Goal: Information Seeking & Learning: Find specific page/section

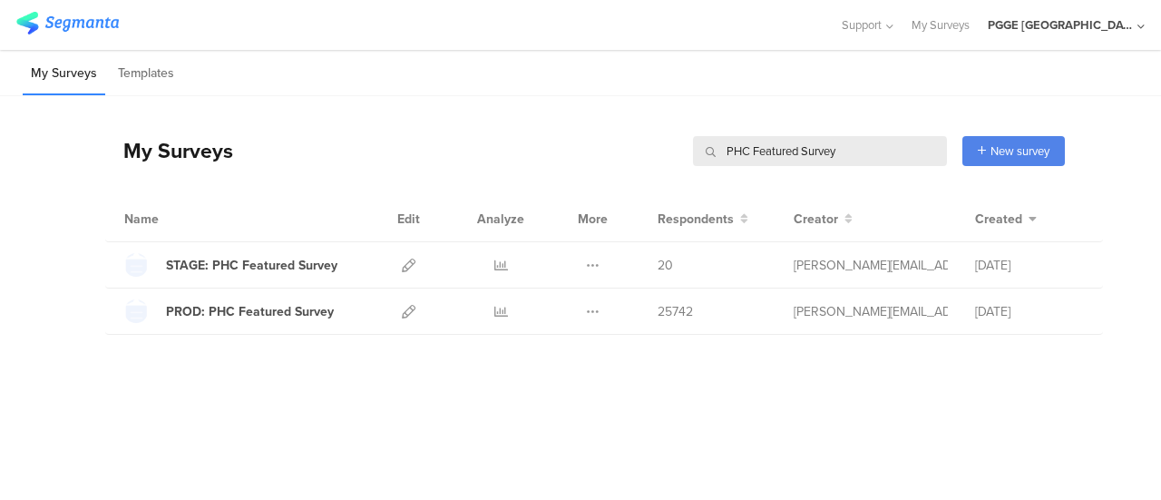
drag, startPoint x: 0, startPoint y: 0, endPoint x: 1102, endPoint y: 24, distance: 1101.9
click at [1102, 24] on div "PGGE Canada" at bounding box center [1059, 24] width 145 height 17
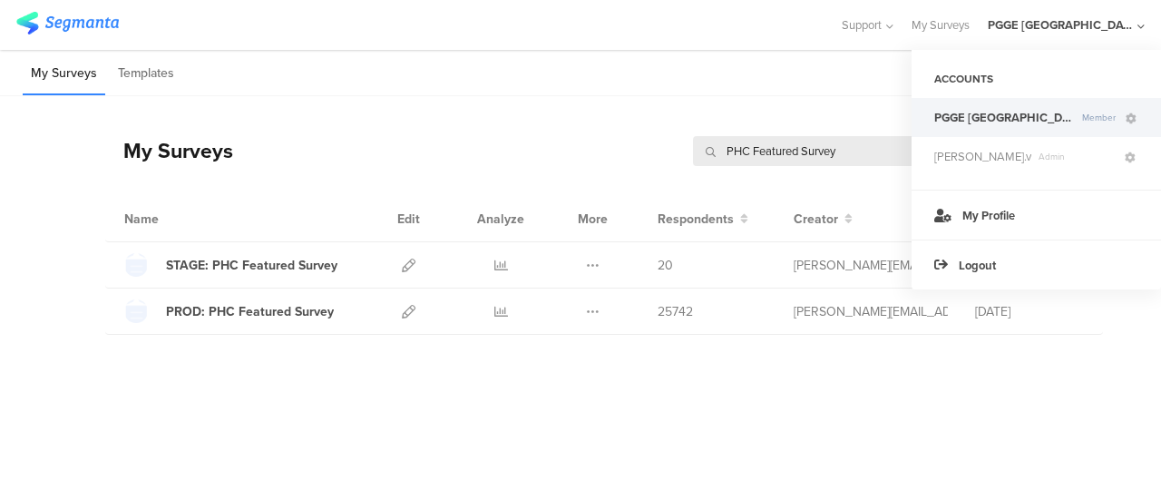
click at [857, 83] on div "My Surveys Templates" at bounding box center [580, 73] width 1161 height 46
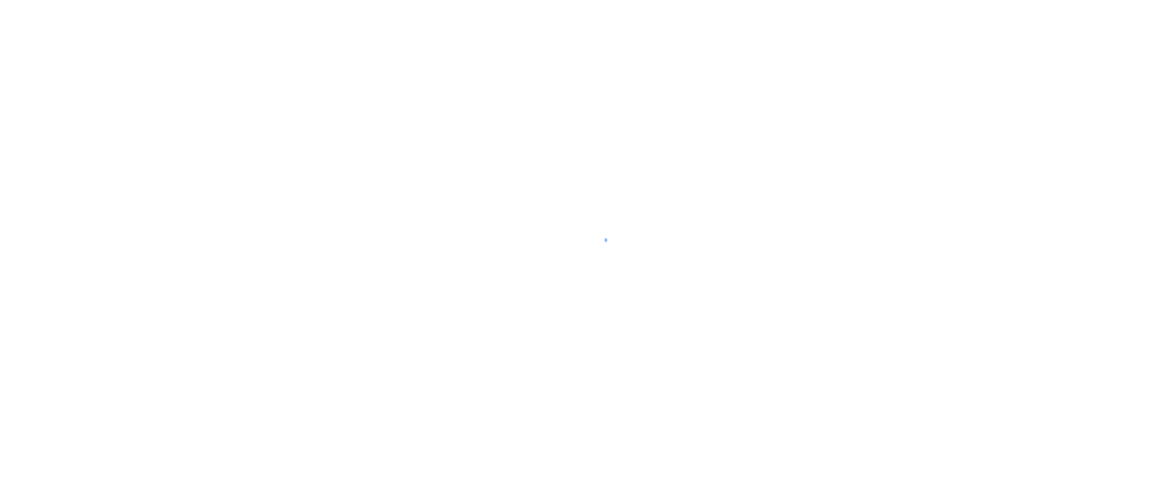
click at [1055, 228] on div at bounding box center [580, 250] width 1161 height 500
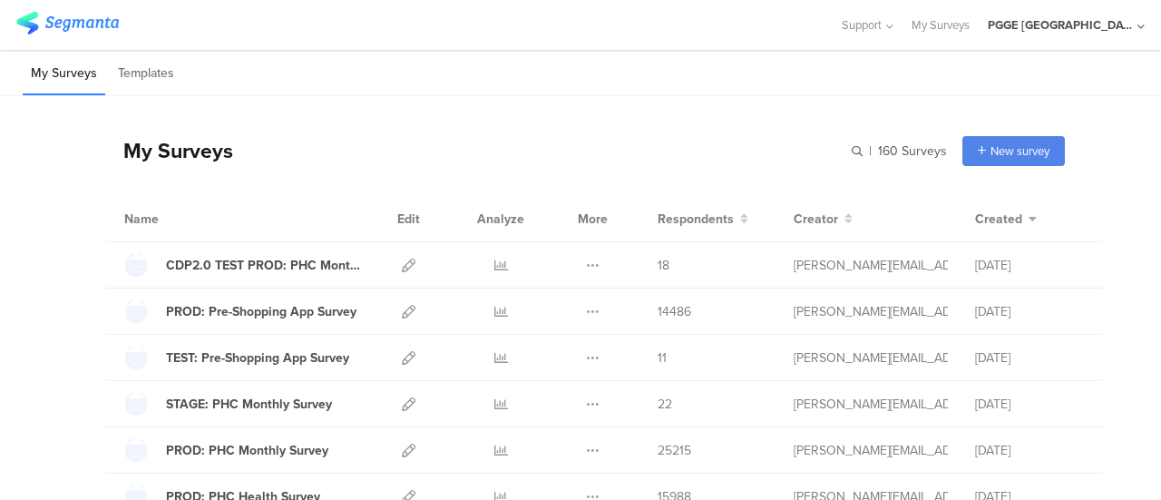
click at [1106, 14] on div "PGGE Canada" at bounding box center [1065, 25] width 157 height 50
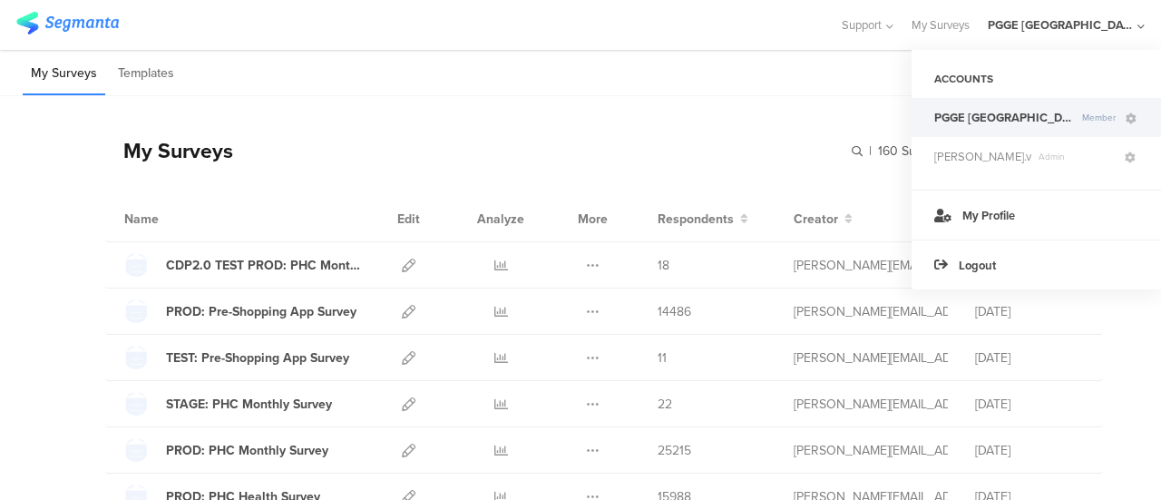
click at [867, 77] on div "My Surveys Templates" at bounding box center [580, 73] width 1161 height 46
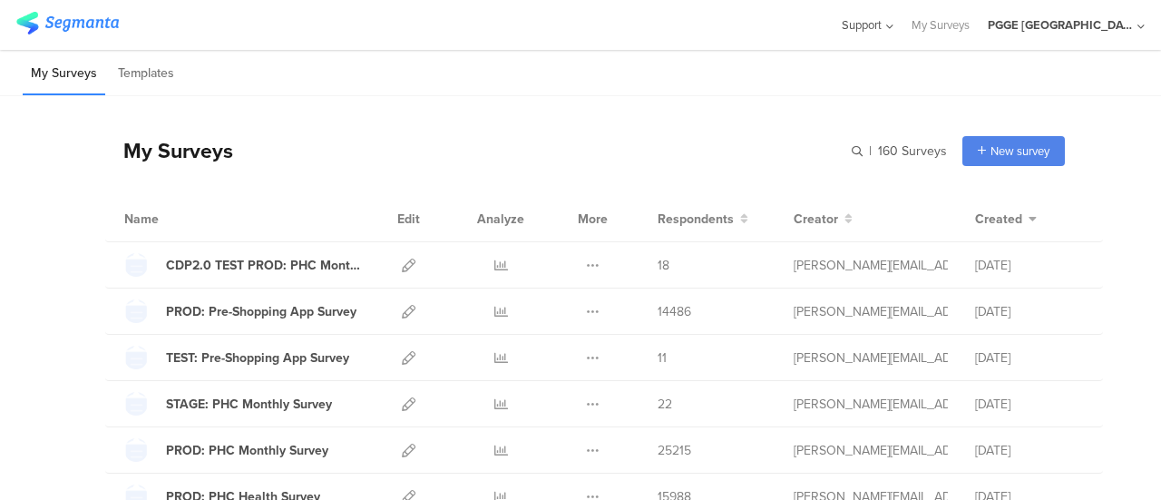
click at [881, 27] on span "Support" at bounding box center [861, 24] width 40 height 17
click at [797, 83] on div "Help Center" at bounding box center [778, 84] width 227 height 41
click at [881, 30] on span "Support" at bounding box center [861, 24] width 40 height 17
